Goal: Understand process/instructions: Learn how to perform a task or action

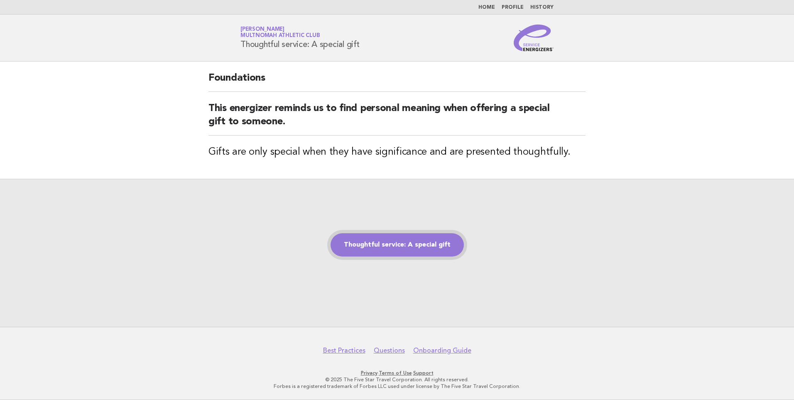
click at [430, 239] on link "Thoughtful service: A special gift" at bounding box center [397, 244] width 133 height 23
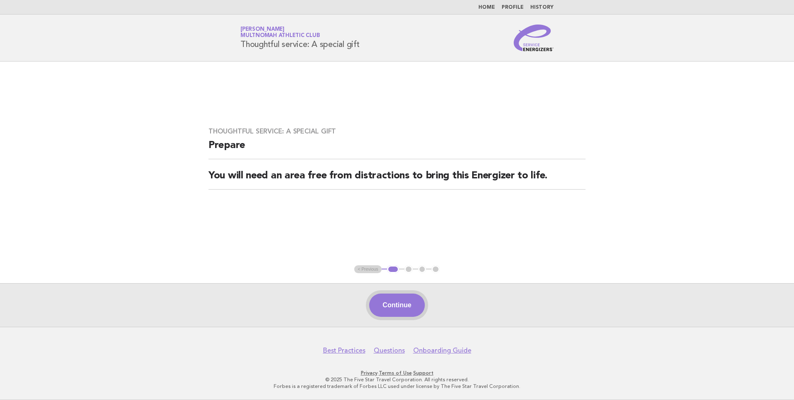
click at [401, 317] on button "Continue" at bounding box center [396, 304] width 55 height 23
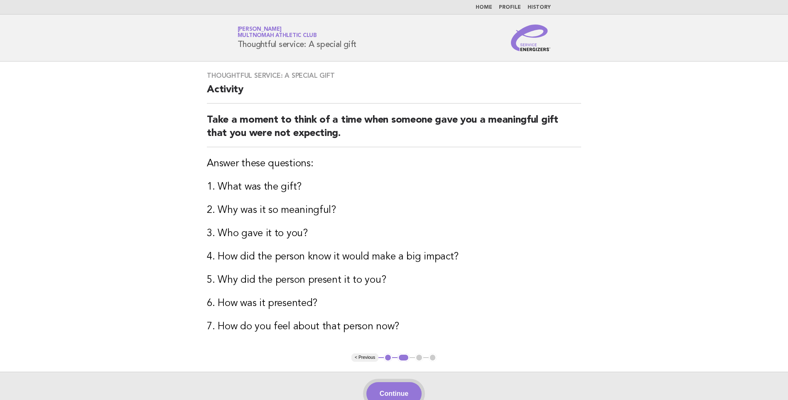
click at [383, 392] on button "Continue" at bounding box center [393, 393] width 55 height 23
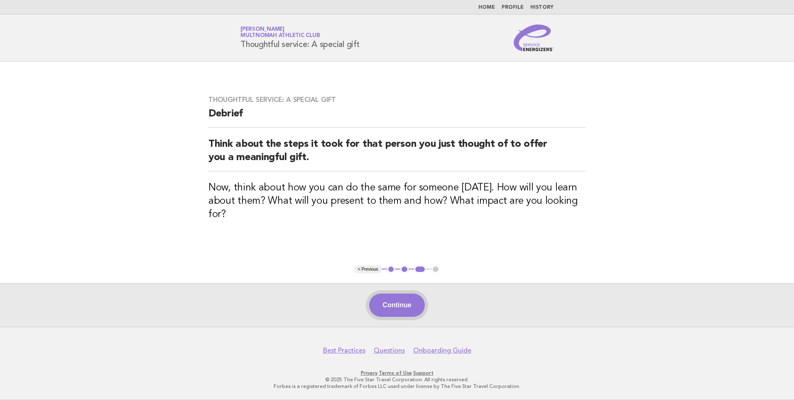
click at [398, 311] on button "Continue" at bounding box center [396, 304] width 55 height 23
